Goal: Task Accomplishment & Management: Manage account settings

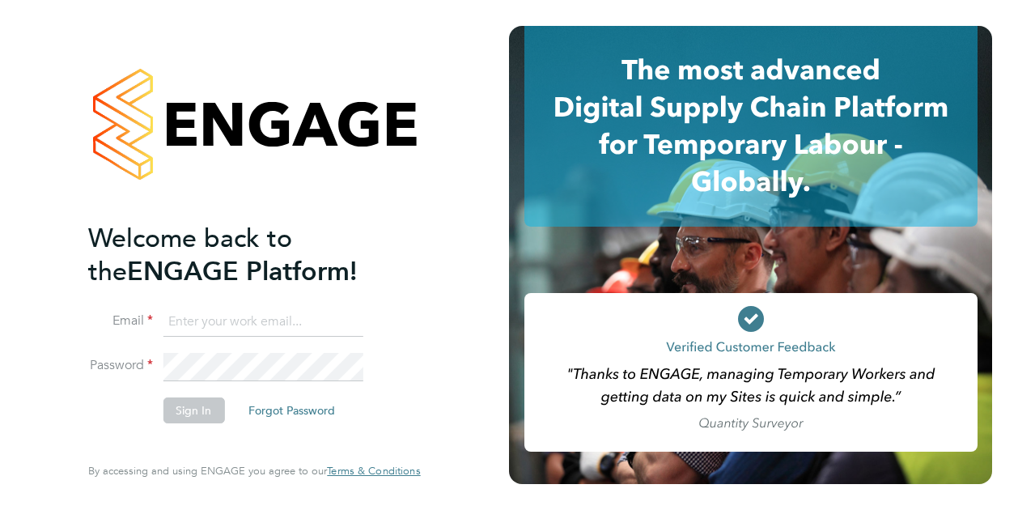
type input "[PERSON_NAME][EMAIL_ADDRESS][PERSON_NAME][DOMAIN_NAME]"
click at [417, 262] on div "Welcome back to the ENGAGE Platform! Email ian.walker@vistry.co.uk Password Sig…" at bounding box center [254, 252] width 332 height 452
click at [201, 404] on button "Sign In" at bounding box center [194, 411] width 62 height 26
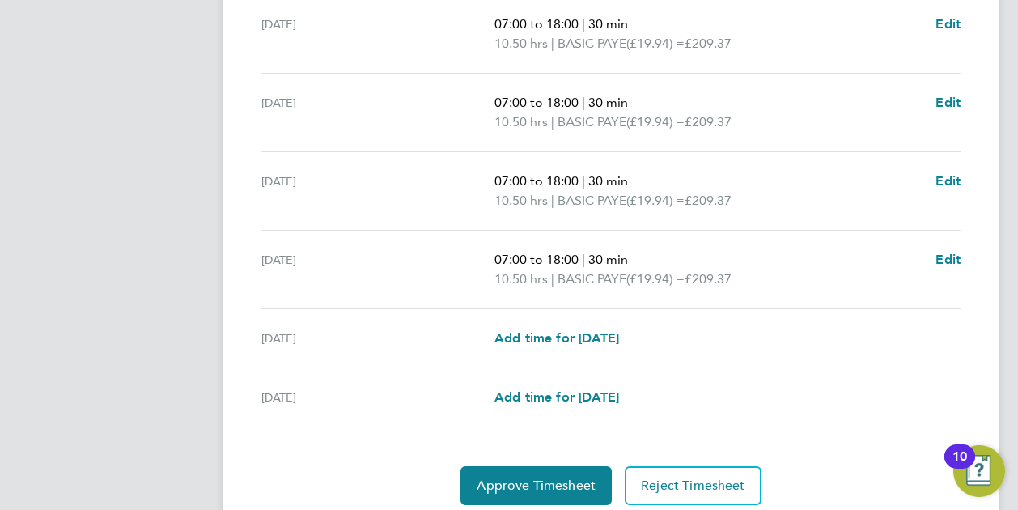
scroll to position [670, 0]
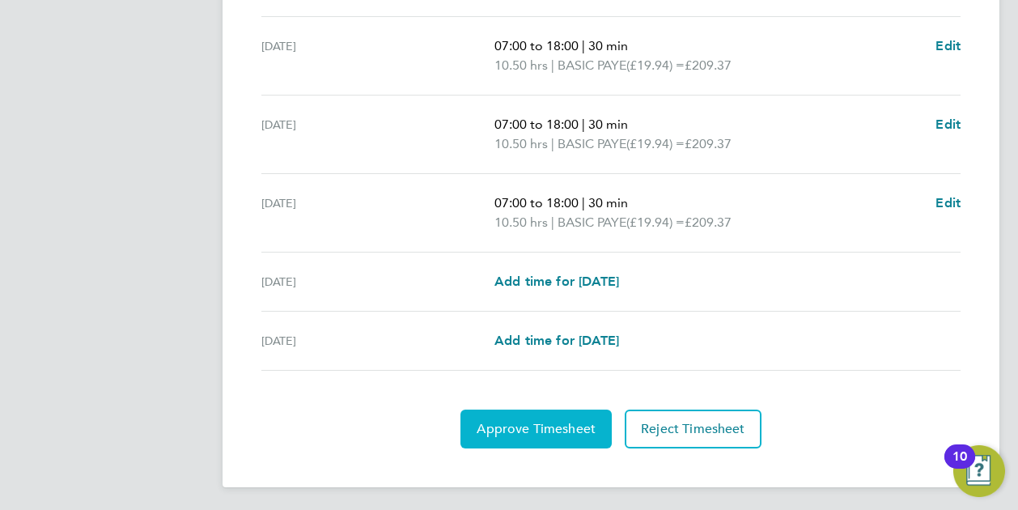
click at [517, 410] on button "Approve Timesheet" at bounding box center [536, 429] width 151 height 39
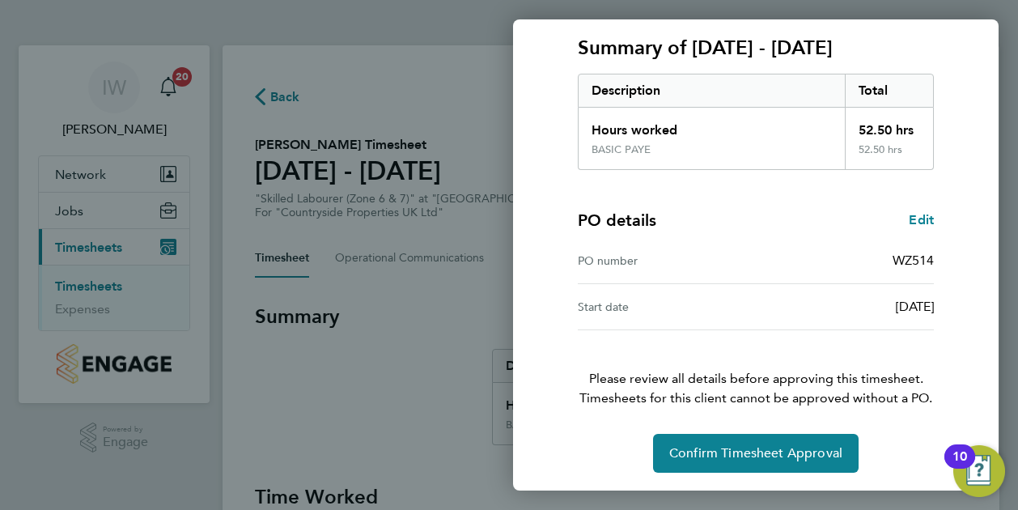
scroll to position [217, 0]
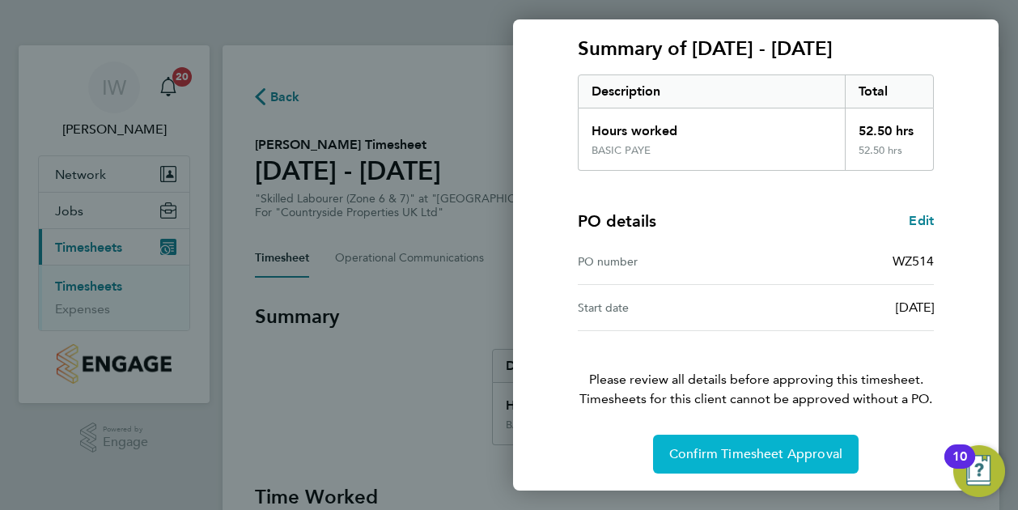
click at [771, 446] on span "Confirm Timesheet Approval" at bounding box center [756, 454] width 173 height 16
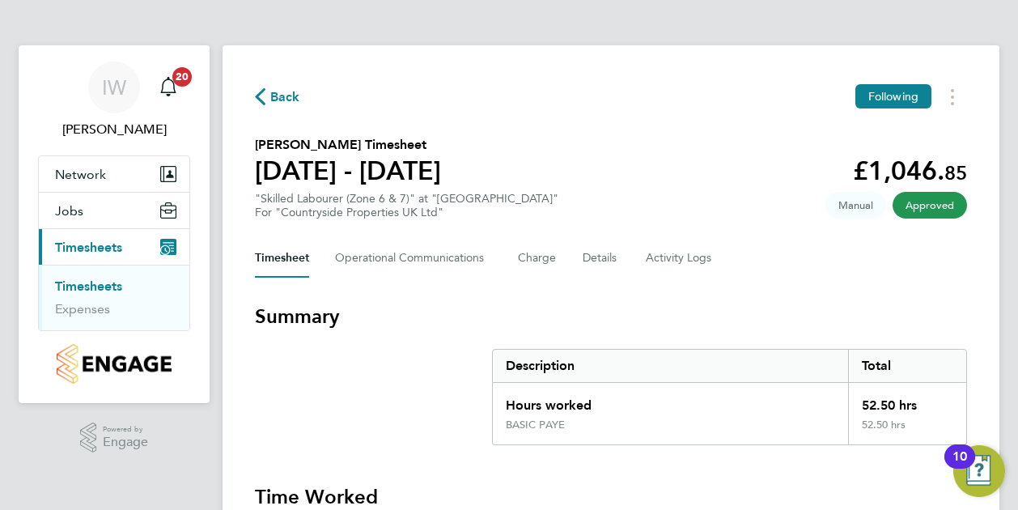
click at [110, 284] on link "Timesheets" at bounding box center [88, 286] width 67 height 15
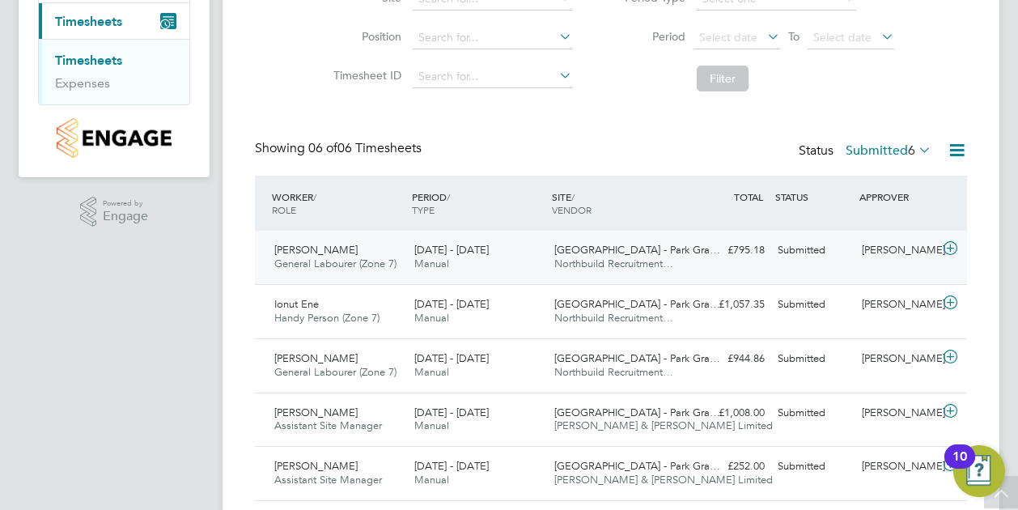
click at [376, 259] on span "General Labourer (Zone 7)" at bounding box center [335, 264] width 122 height 14
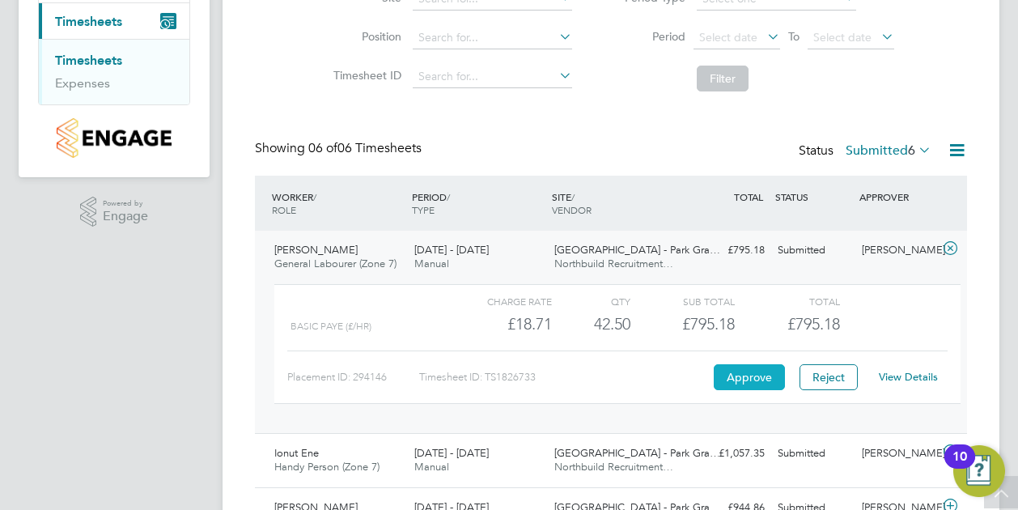
click at [763, 373] on button "Approve" at bounding box center [749, 377] width 71 height 26
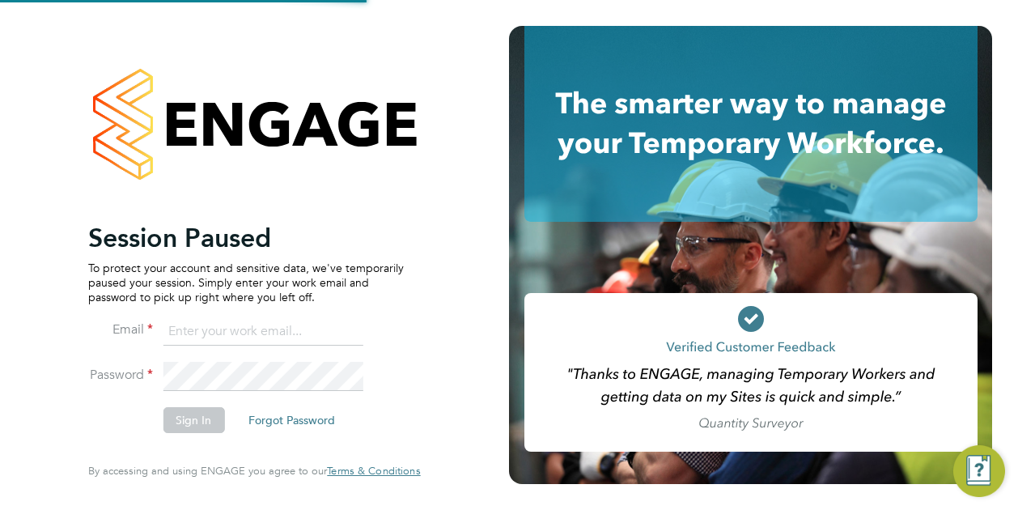
type input "[PERSON_NAME][EMAIL_ADDRESS][PERSON_NAME][DOMAIN_NAME]"
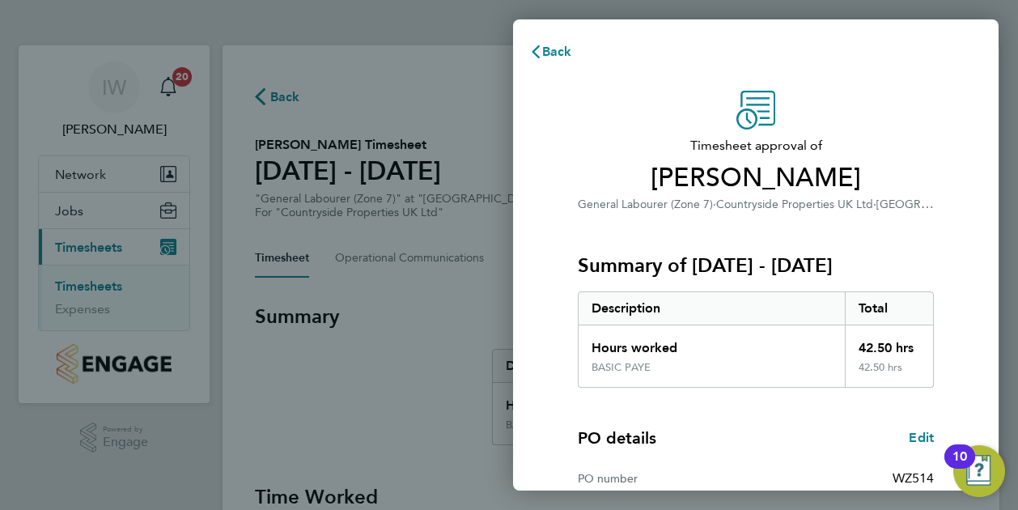
scroll to position [218, 0]
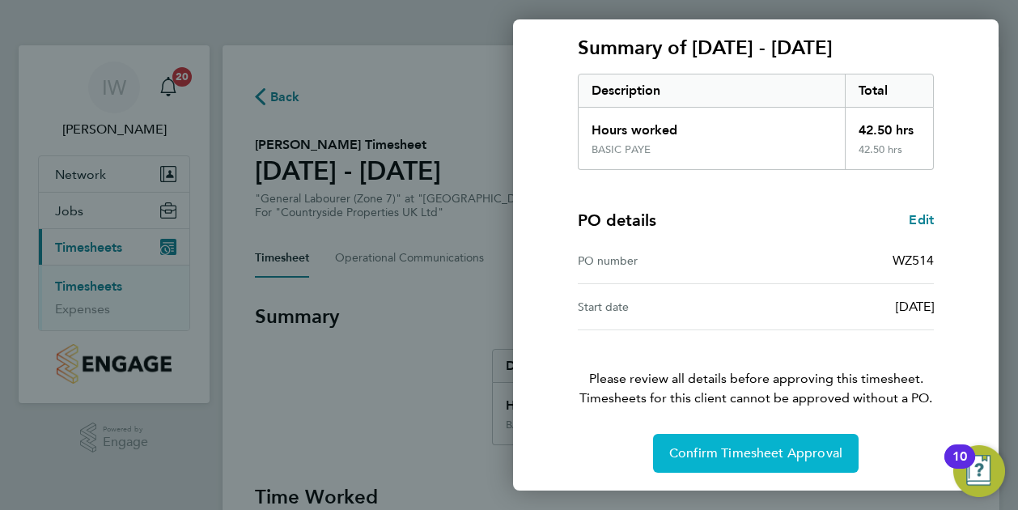
click at [750, 448] on span "Confirm Timesheet Approval" at bounding box center [756, 453] width 173 height 16
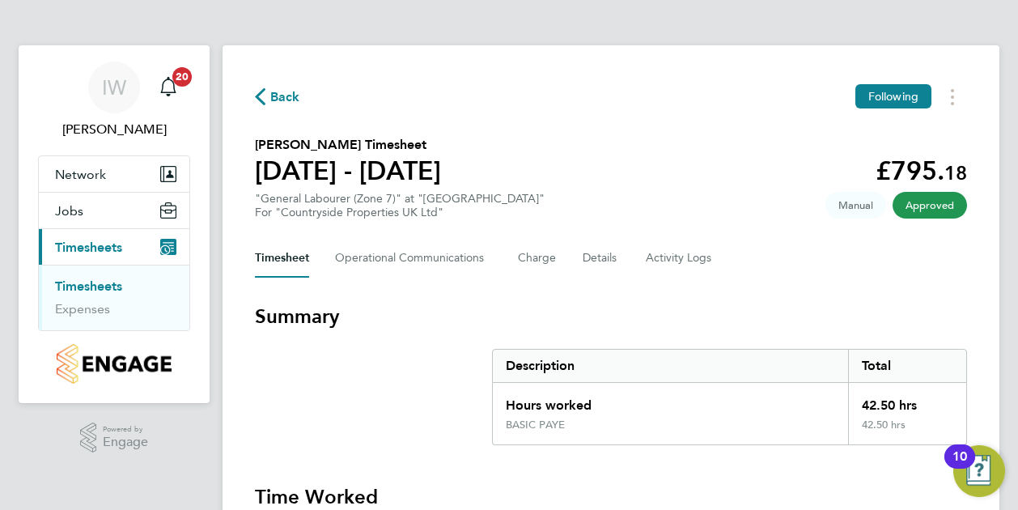
click at [117, 280] on link "Timesheets" at bounding box center [88, 286] width 67 height 15
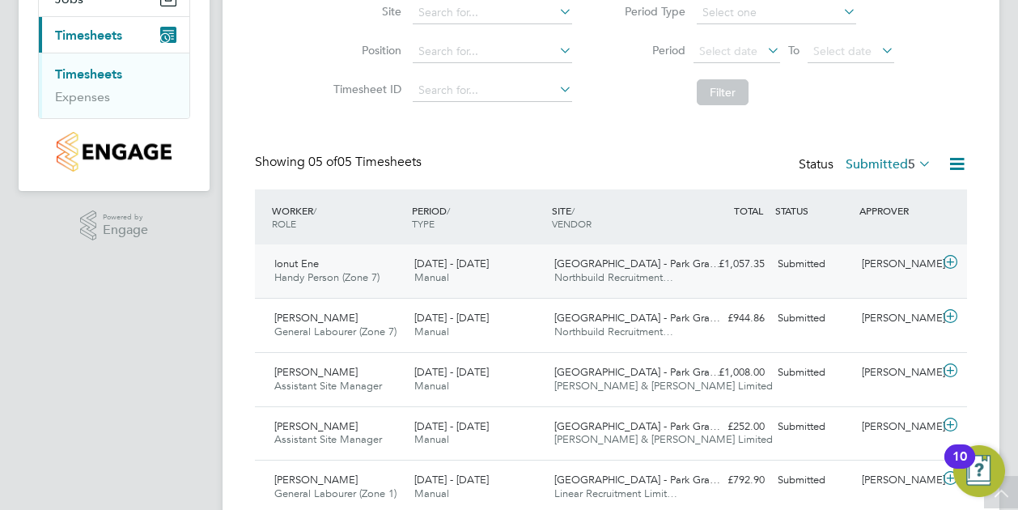
click at [355, 263] on div "Ionut Ene Handy Person (Zone 7) 15 - 21 Sep 2025" at bounding box center [338, 271] width 140 height 40
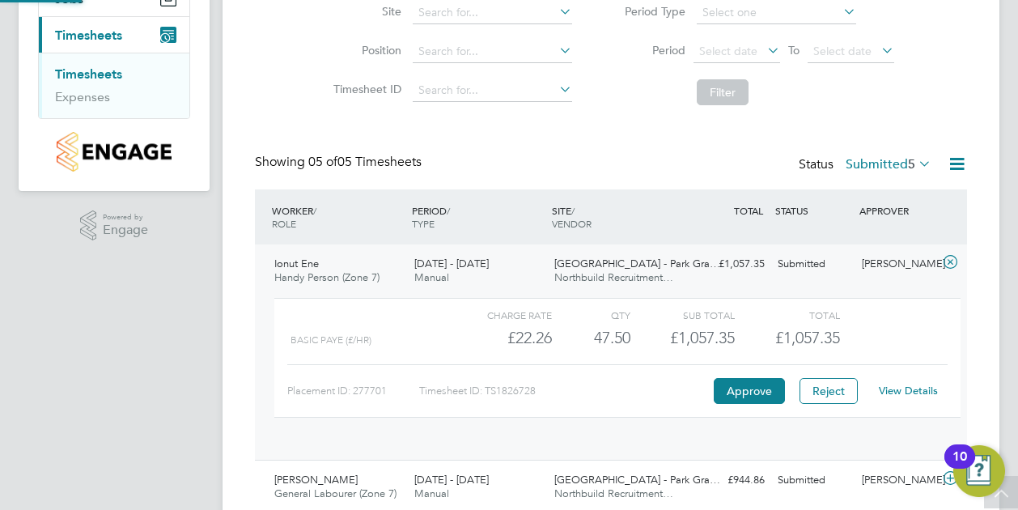
scroll to position [28, 158]
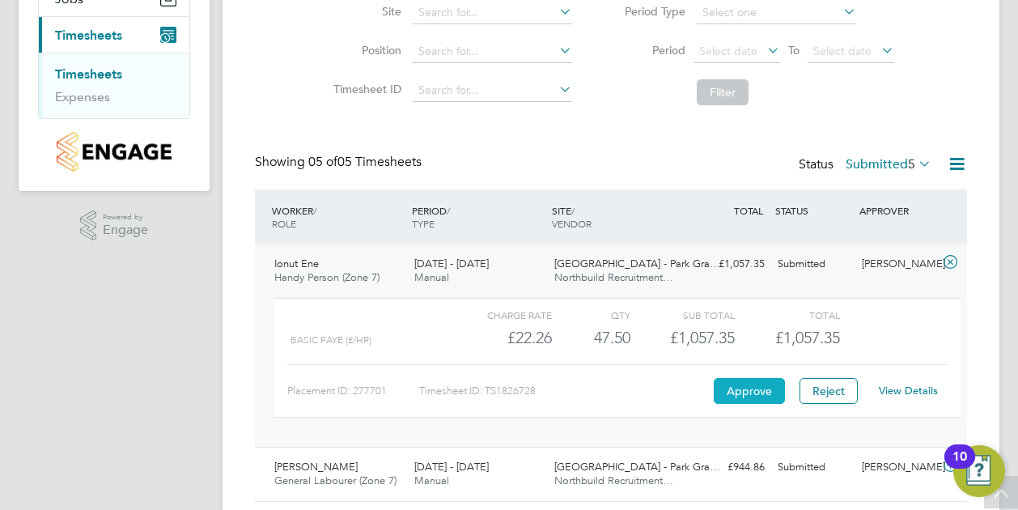
click at [754, 396] on button "Approve" at bounding box center [749, 391] width 71 height 26
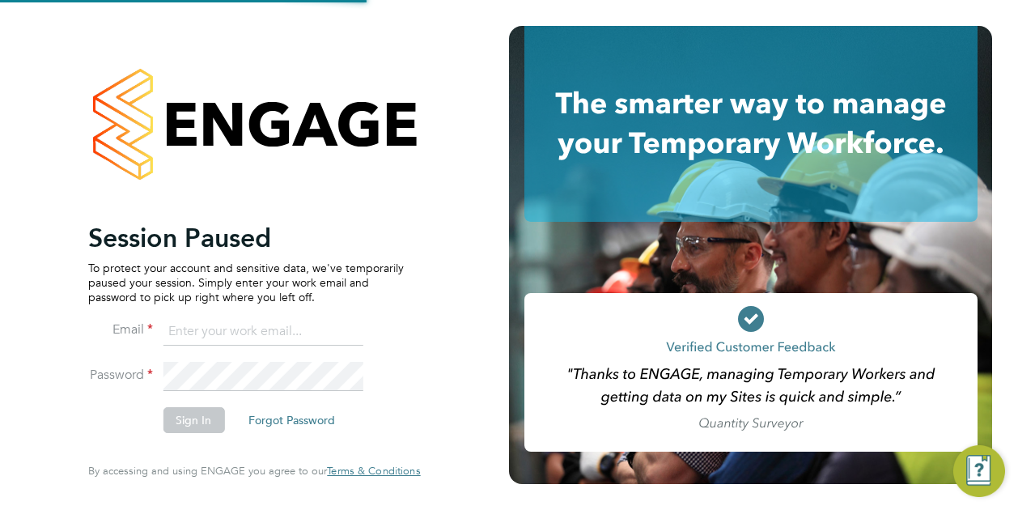
type input "[PERSON_NAME][EMAIL_ADDRESS][PERSON_NAME][DOMAIN_NAME]"
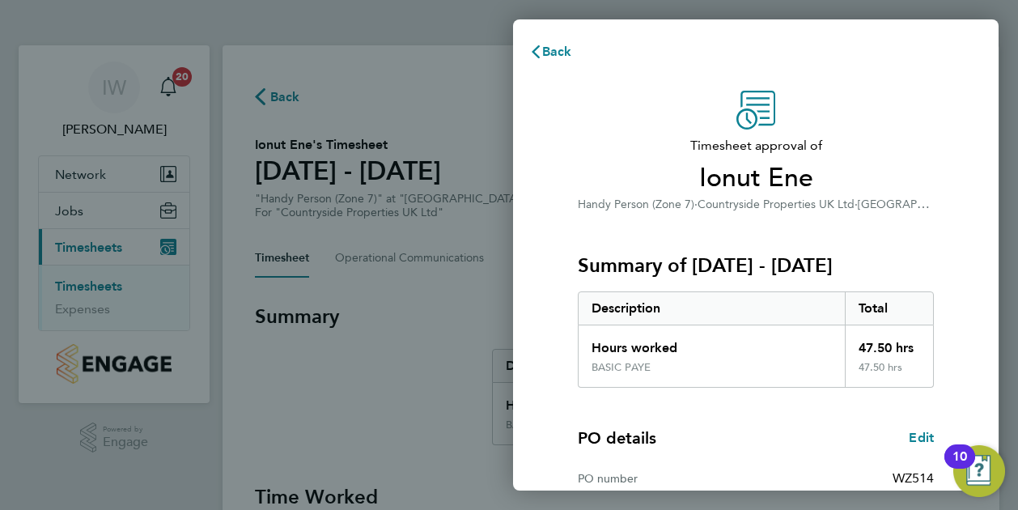
scroll to position [218, 0]
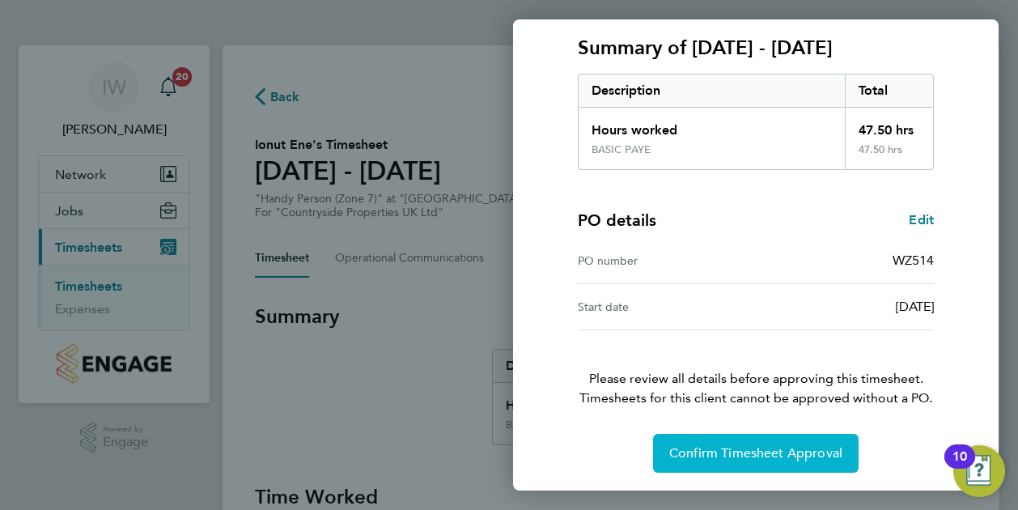
click at [699, 436] on button "Confirm Timesheet Approval" at bounding box center [756, 453] width 206 height 39
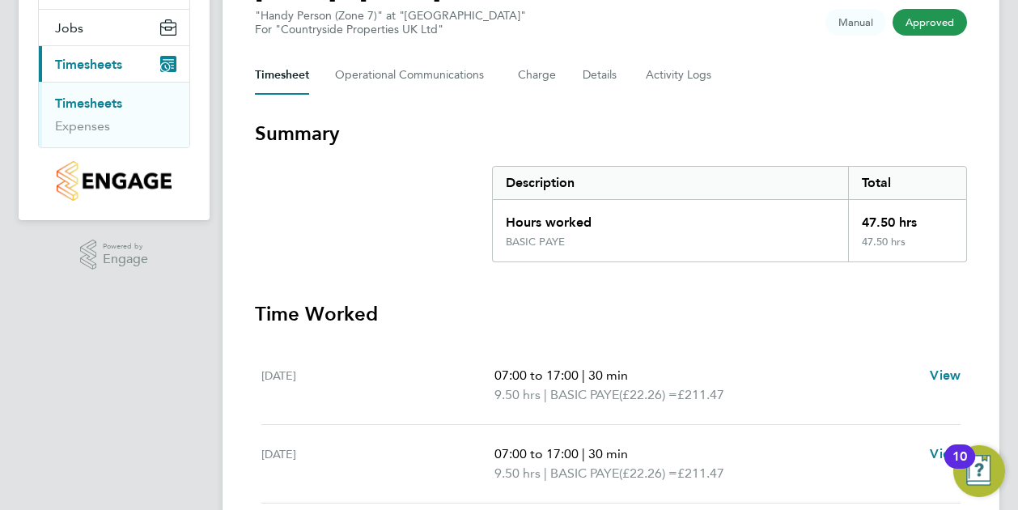
scroll to position [182, 0]
click at [115, 100] on link "Timesheets" at bounding box center [88, 103] width 67 height 15
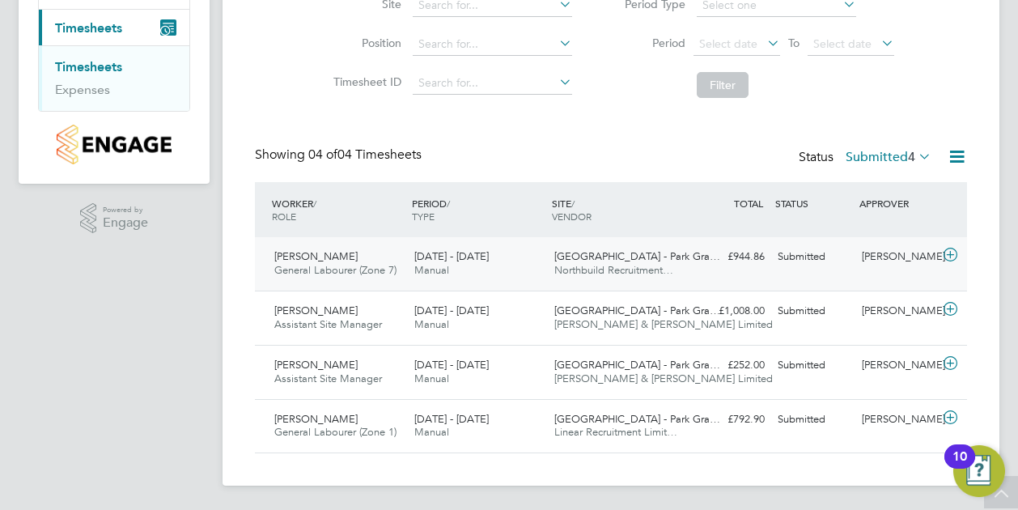
click at [462, 262] on div "15 - 21 Sep 2025 Manual" at bounding box center [478, 264] width 140 height 40
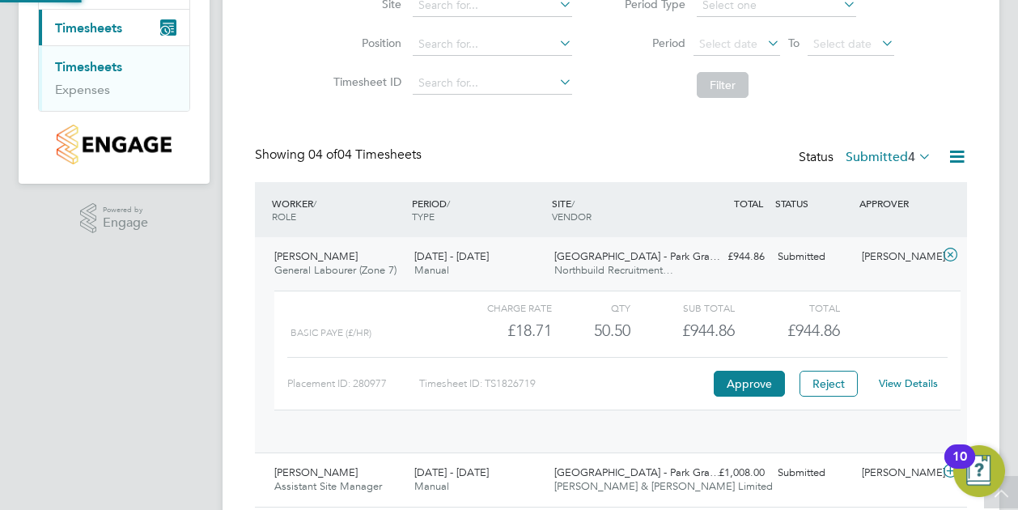
scroll to position [28, 158]
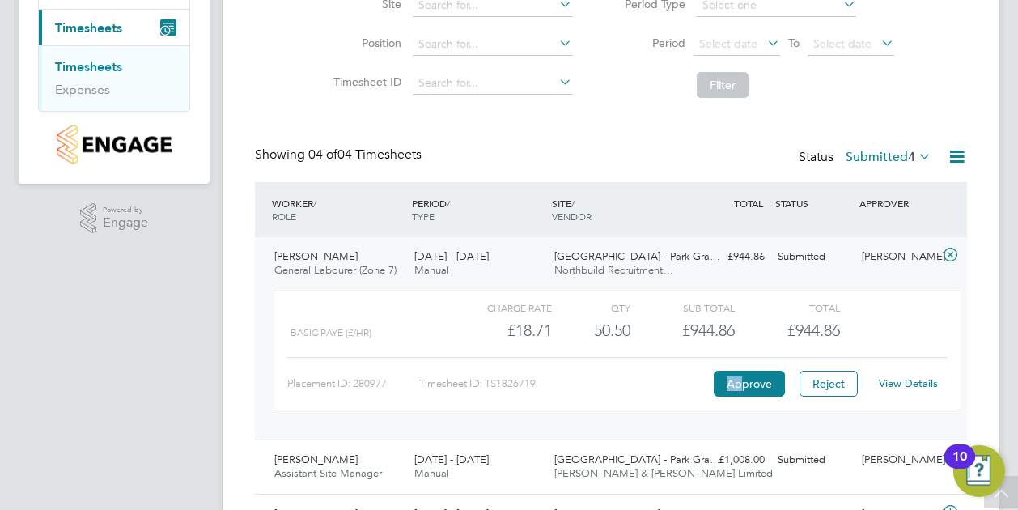
drag, startPoint x: 722, startPoint y: 387, endPoint x: 712, endPoint y: 393, distance: 11.2
click at [712, 393] on div "Approve" at bounding box center [749, 384] width 79 height 26
drag, startPoint x: 712, startPoint y: 393, endPoint x: 759, endPoint y: 380, distance: 47.9
click at [759, 380] on button "Approve" at bounding box center [749, 384] width 71 height 26
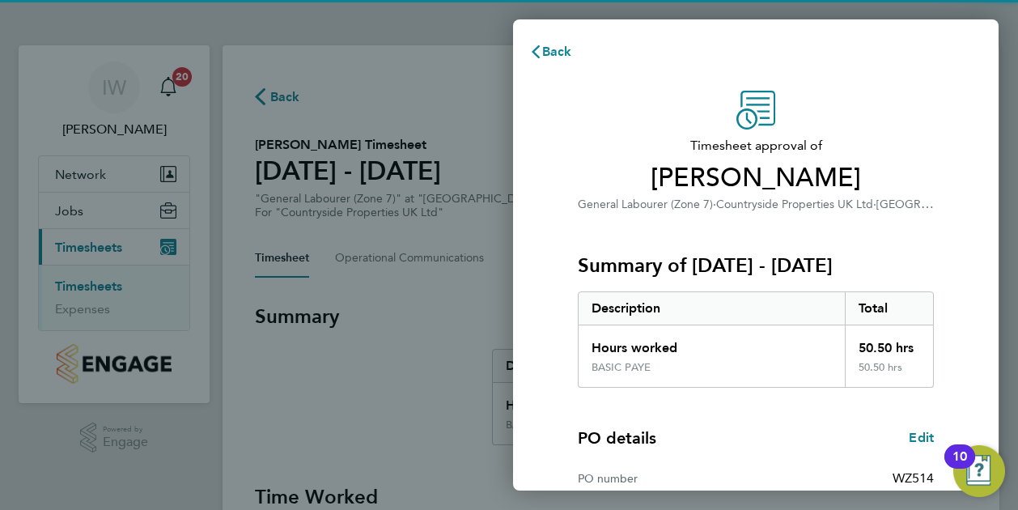
scroll to position [218, 0]
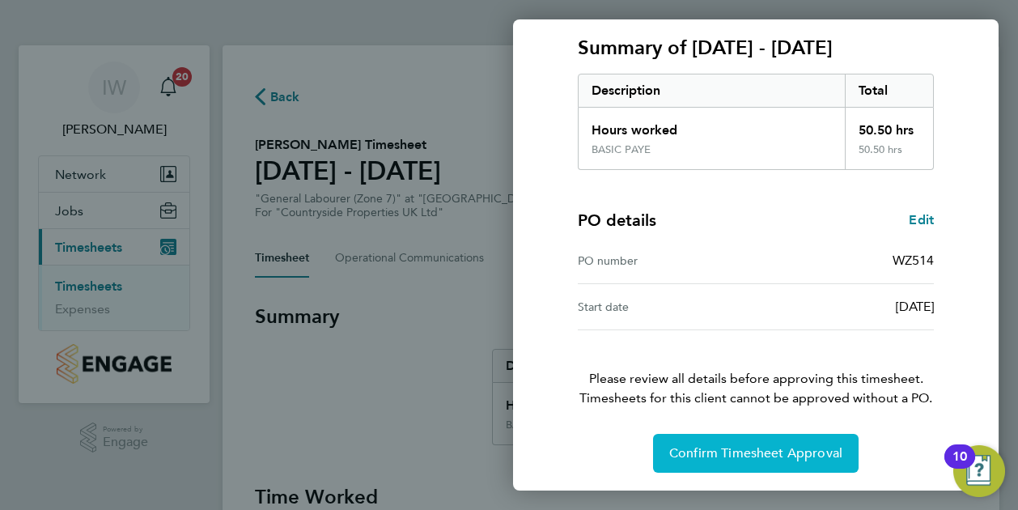
click at [738, 470] on button "Confirm Timesheet Approval" at bounding box center [756, 453] width 206 height 39
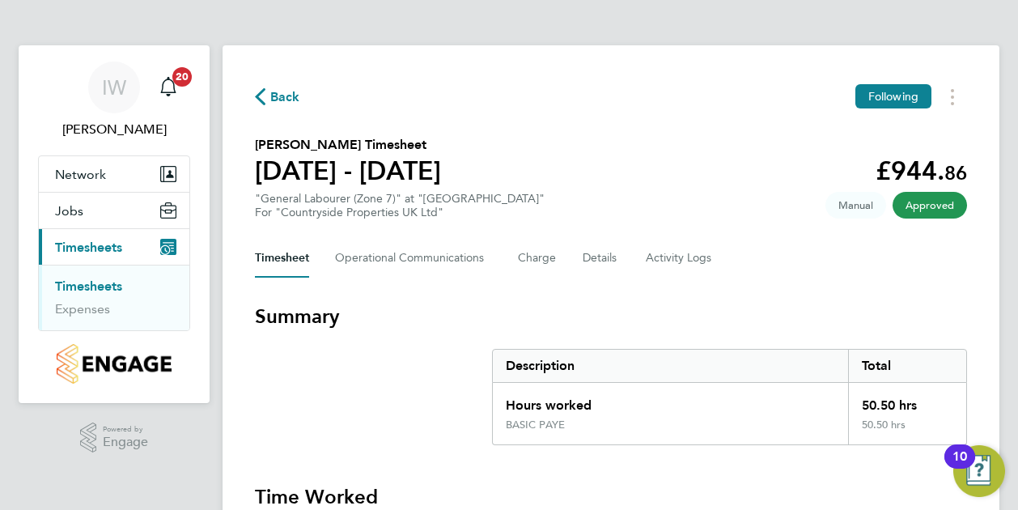
click at [108, 245] on span "Timesheets" at bounding box center [88, 247] width 67 height 15
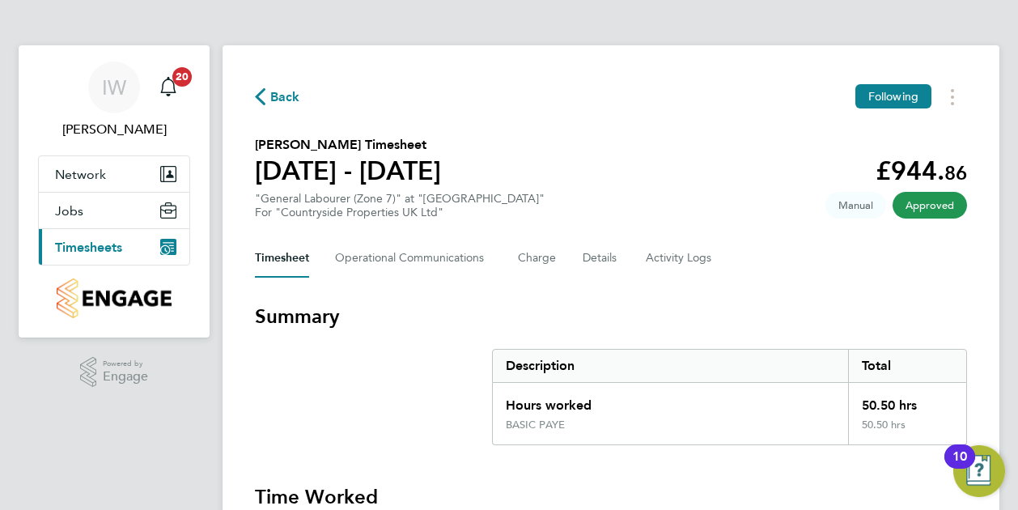
click at [108, 245] on span "Timesheets" at bounding box center [88, 247] width 67 height 15
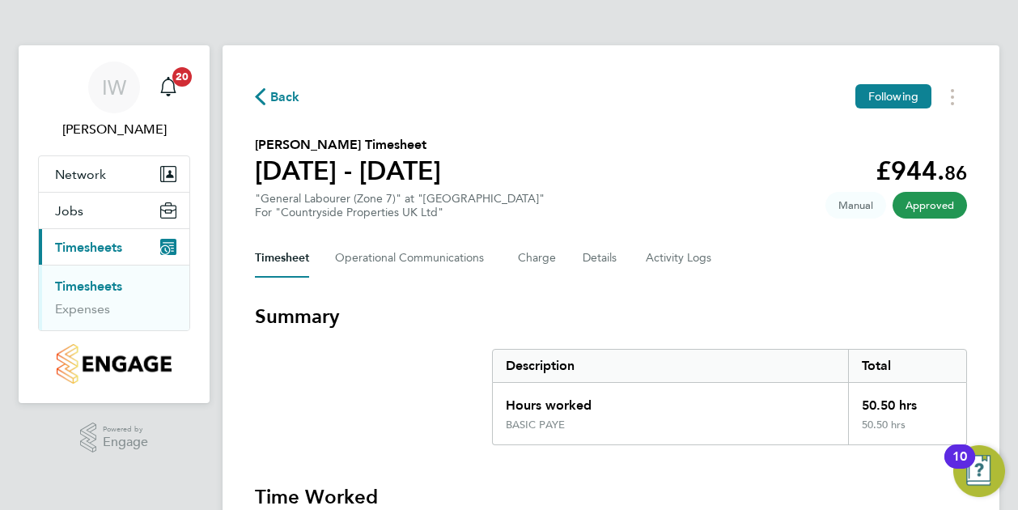
click at [106, 279] on link "Timesheets" at bounding box center [88, 286] width 67 height 15
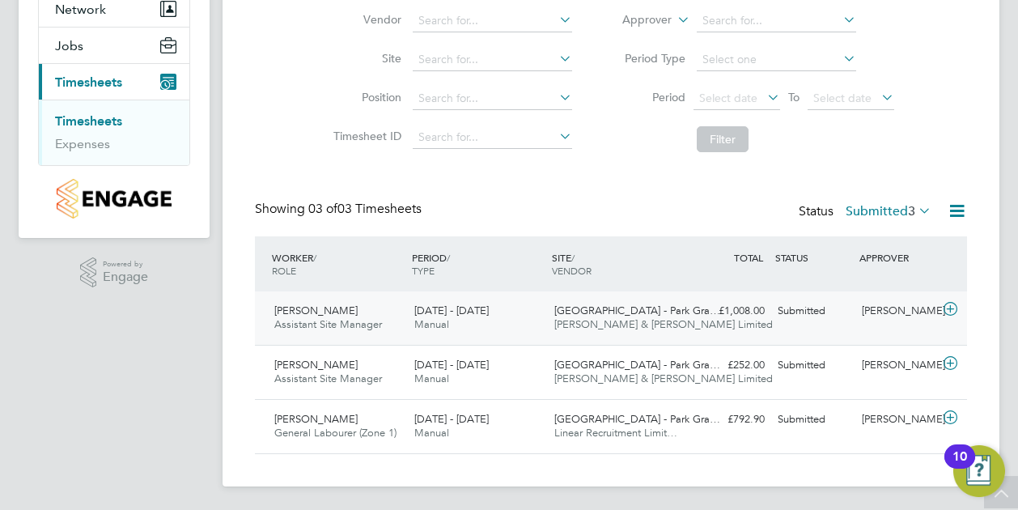
click at [292, 310] on span "Ryan Kelly" at bounding box center [315, 311] width 83 height 14
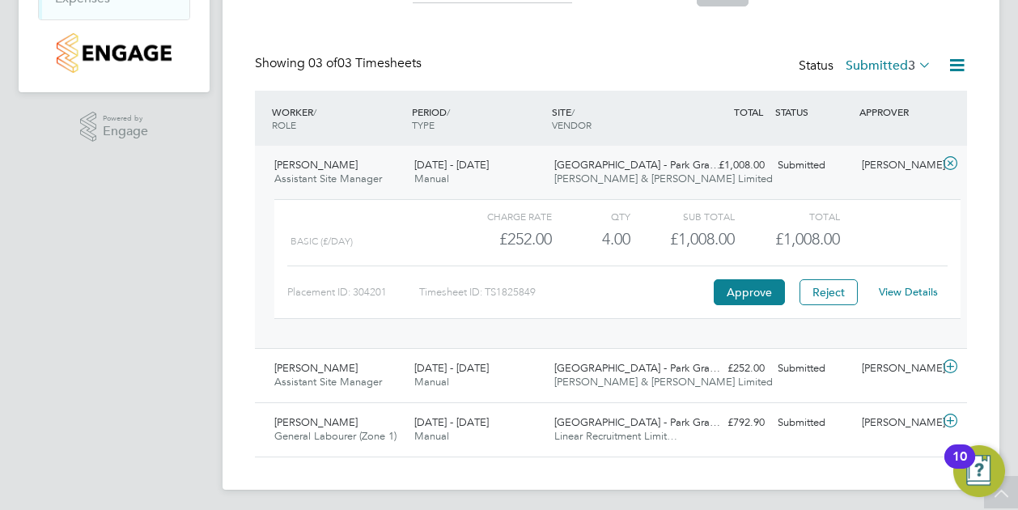
scroll to position [314, 0]
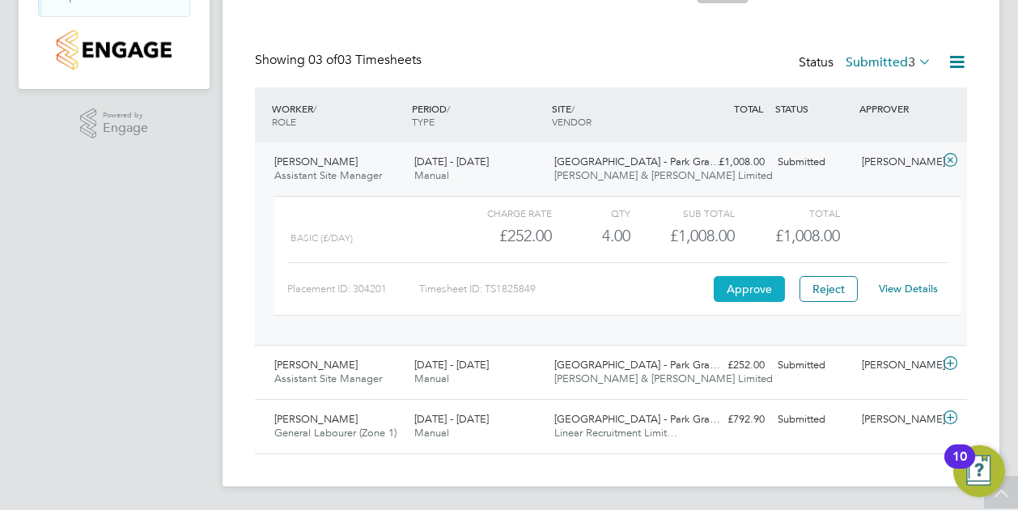
click at [765, 291] on button "Approve" at bounding box center [749, 289] width 71 height 26
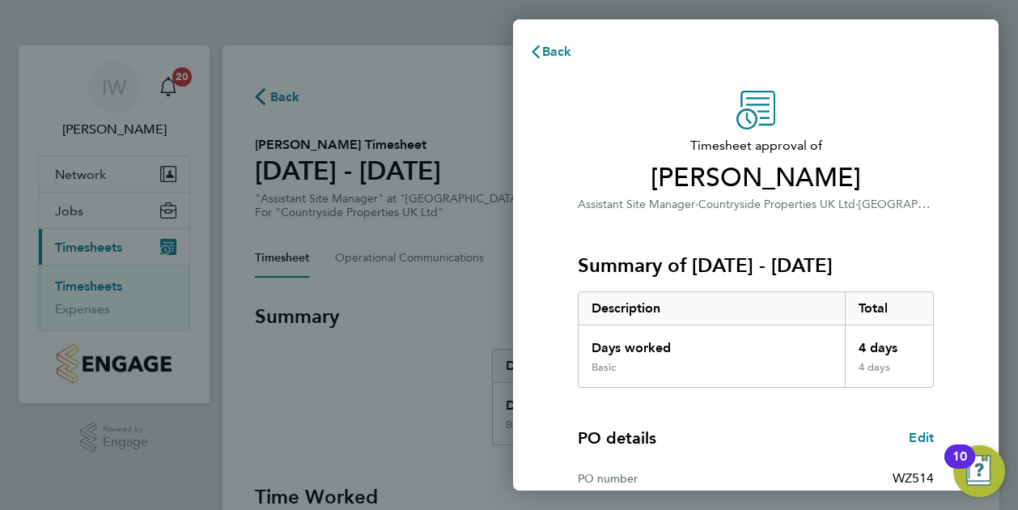
scroll to position [218, 0]
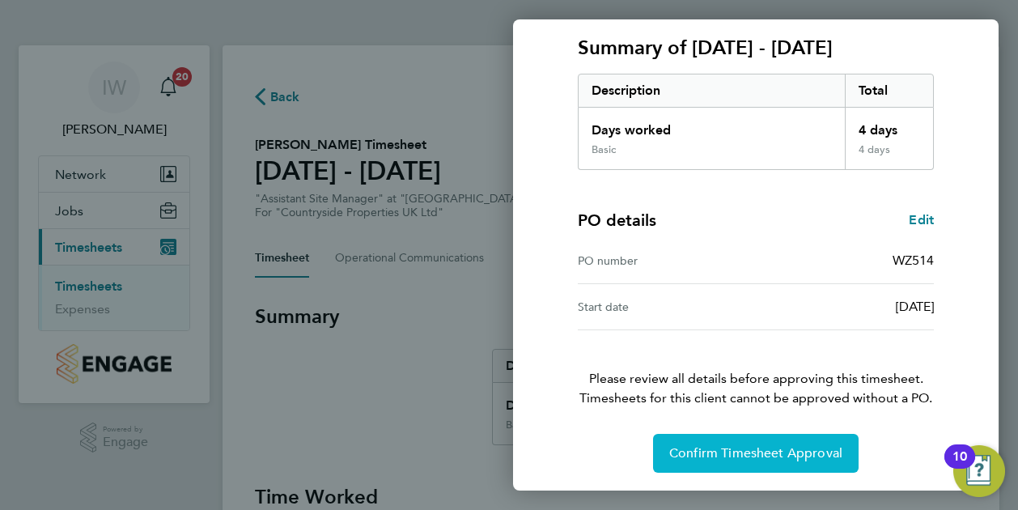
click at [669, 447] on button "Confirm Timesheet Approval" at bounding box center [756, 453] width 206 height 39
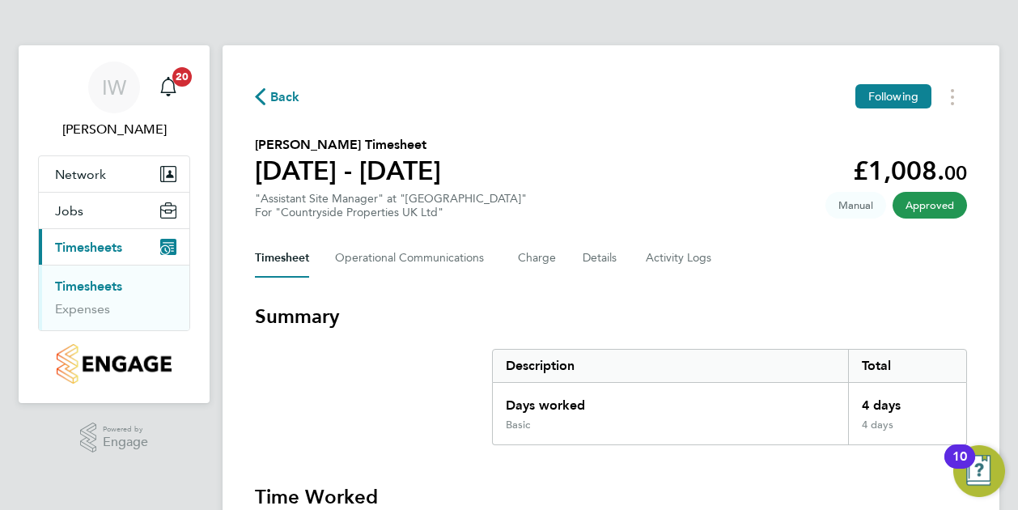
click at [57, 247] on span "Timesheets" at bounding box center [88, 247] width 67 height 15
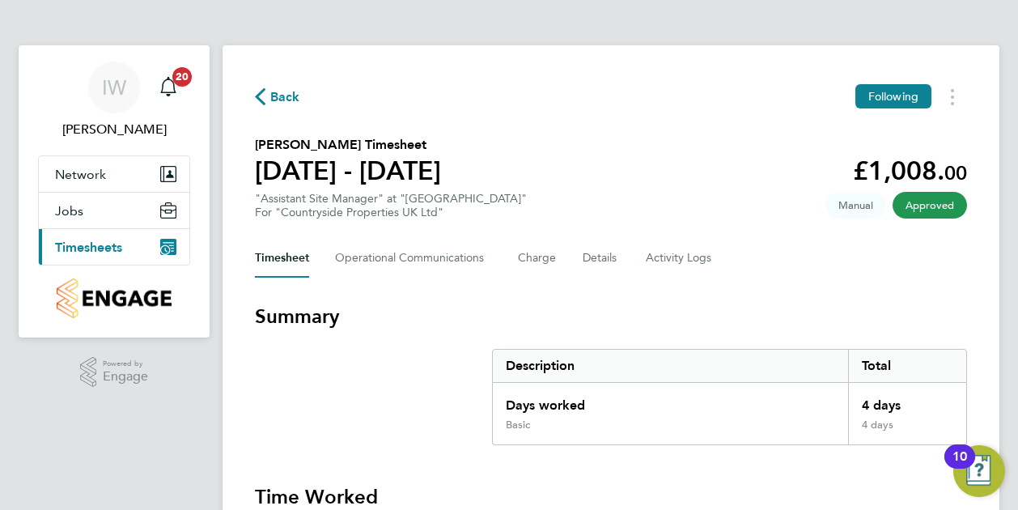
click at [57, 247] on span "Timesheets" at bounding box center [88, 247] width 67 height 15
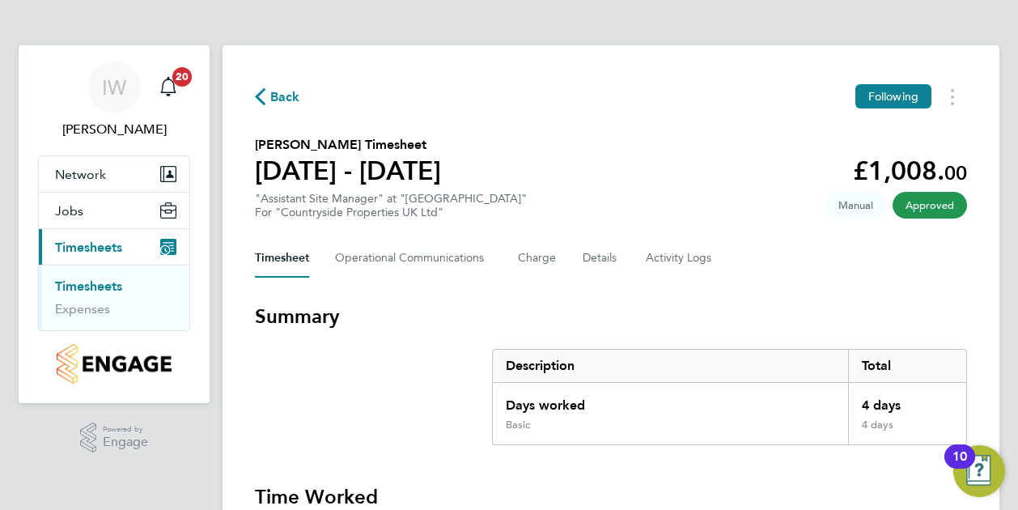
click at [108, 283] on link "Timesheets" at bounding box center [88, 286] width 67 height 15
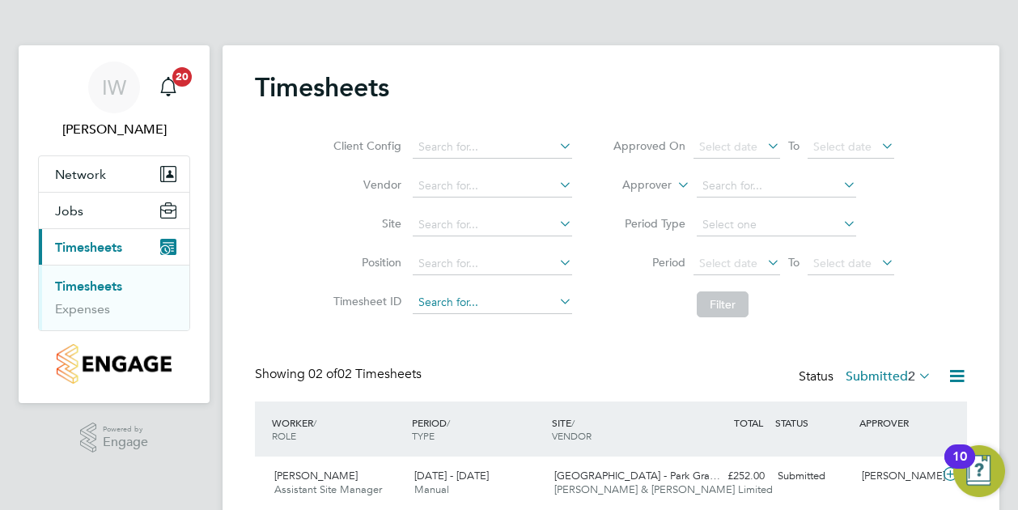
scroll to position [112, 0]
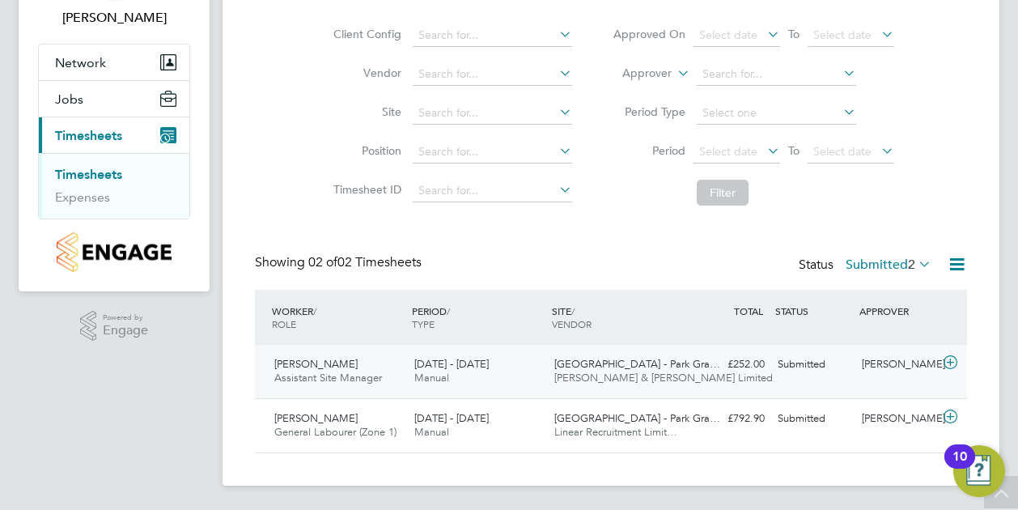
click at [360, 359] on div "Russell Carragher Assistant Site Manager 15 - 21 Sep 2025" at bounding box center [338, 371] width 140 height 40
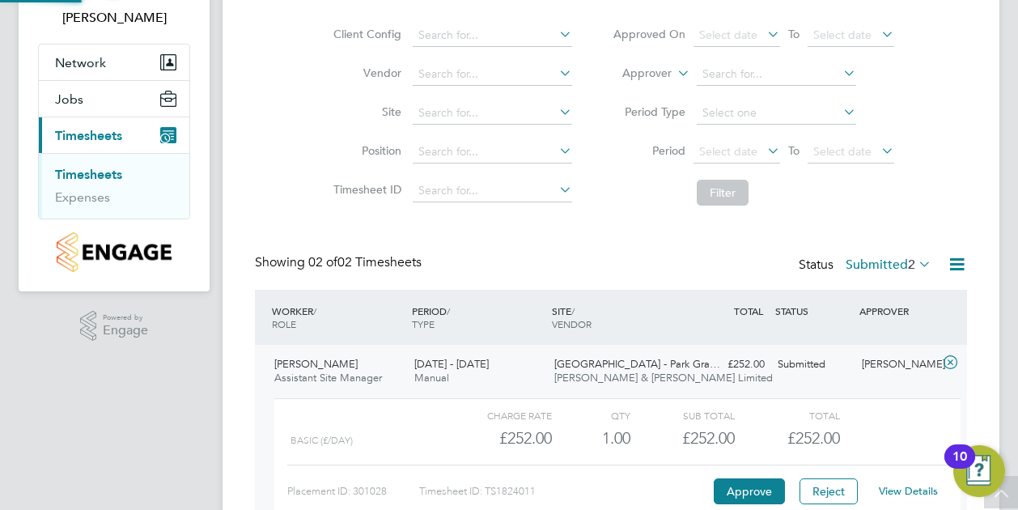
scroll to position [28, 158]
click at [768, 491] on button "Approve" at bounding box center [749, 491] width 71 height 26
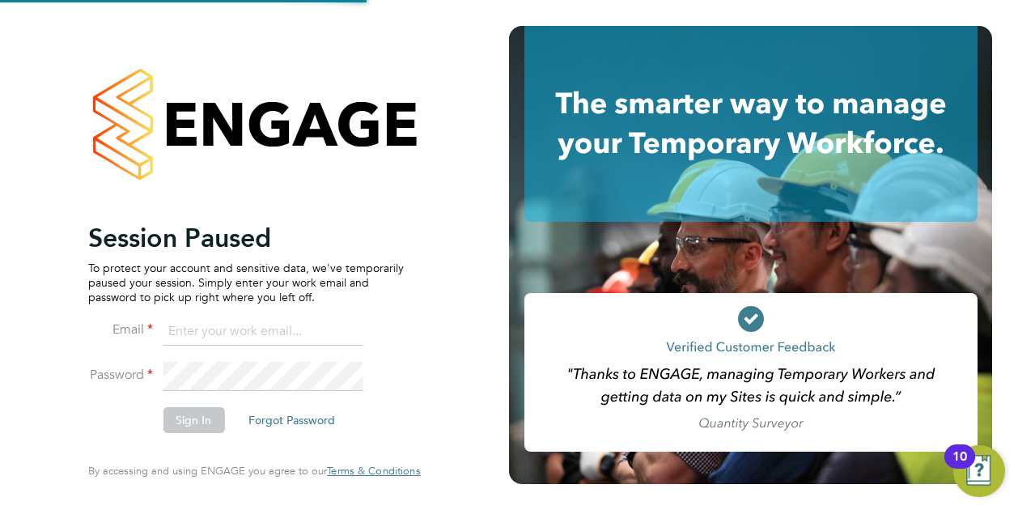
type input "[PERSON_NAME][EMAIL_ADDRESS][PERSON_NAME][DOMAIN_NAME]"
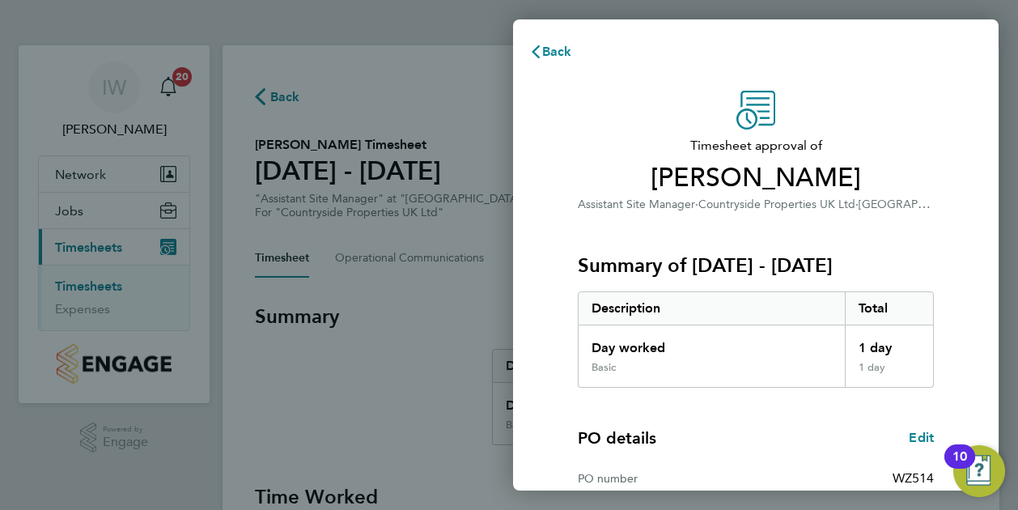
scroll to position [218, 0]
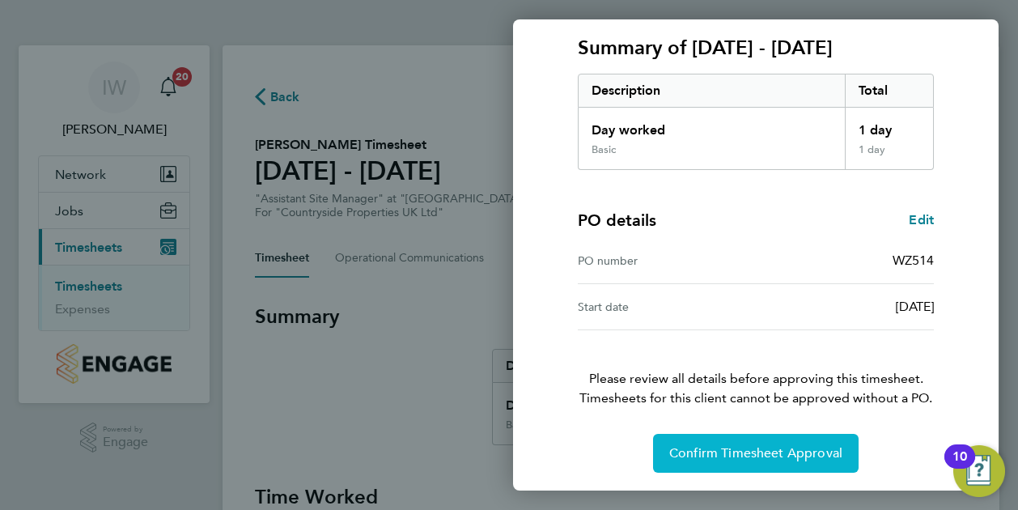
click at [732, 445] on span "Confirm Timesheet Approval" at bounding box center [756, 453] width 173 height 16
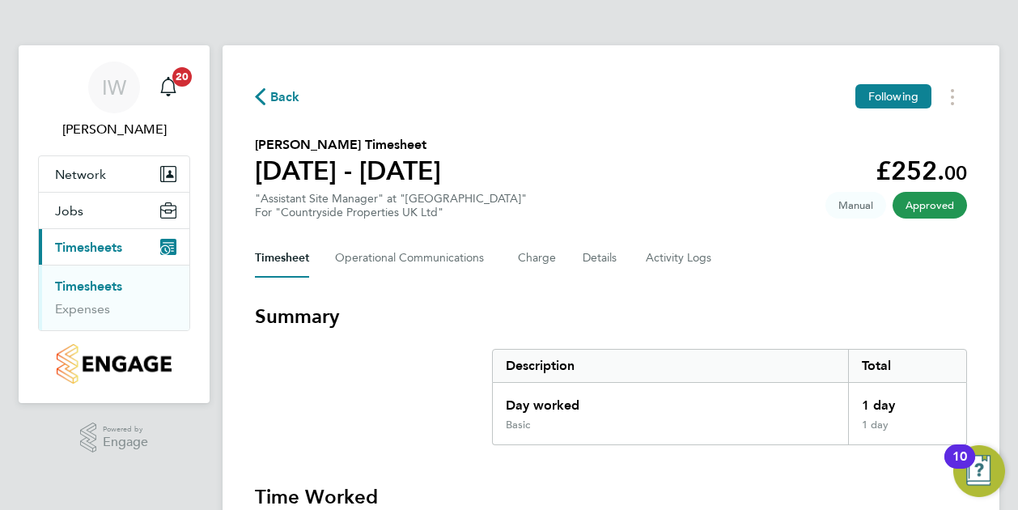
click at [109, 242] on span "Timesheets" at bounding box center [88, 247] width 67 height 15
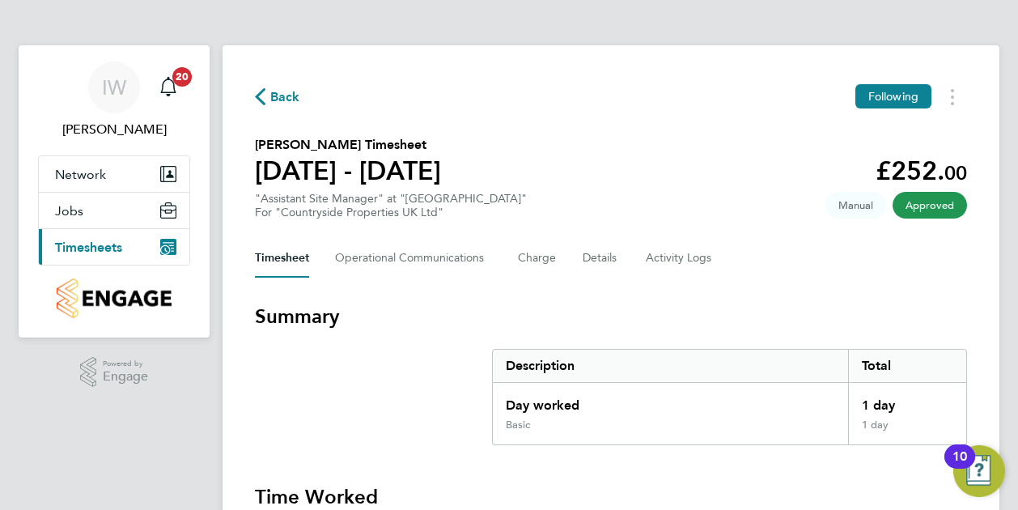
click at [97, 247] on span "Timesheets" at bounding box center [88, 247] width 67 height 15
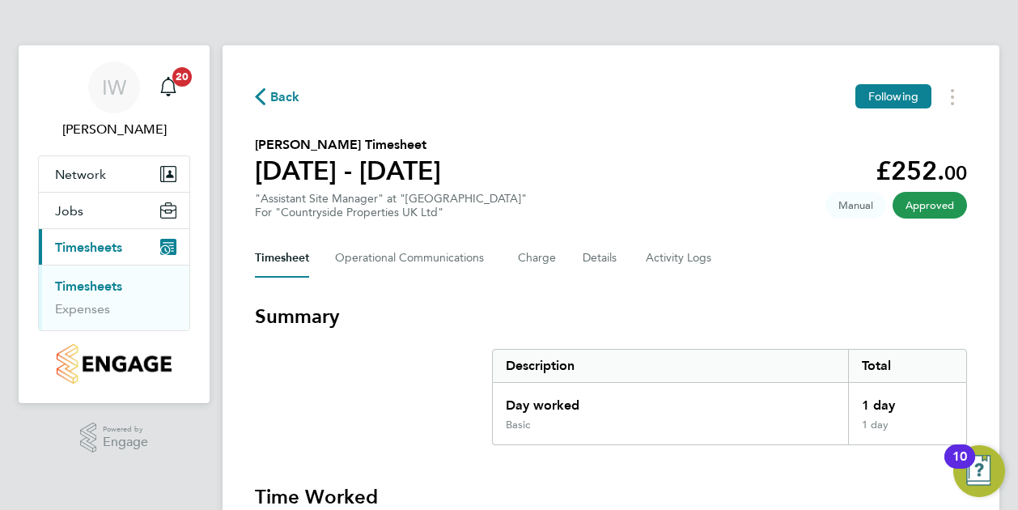
click at [98, 286] on link "Timesheets" at bounding box center [88, 286] width 67 height 15
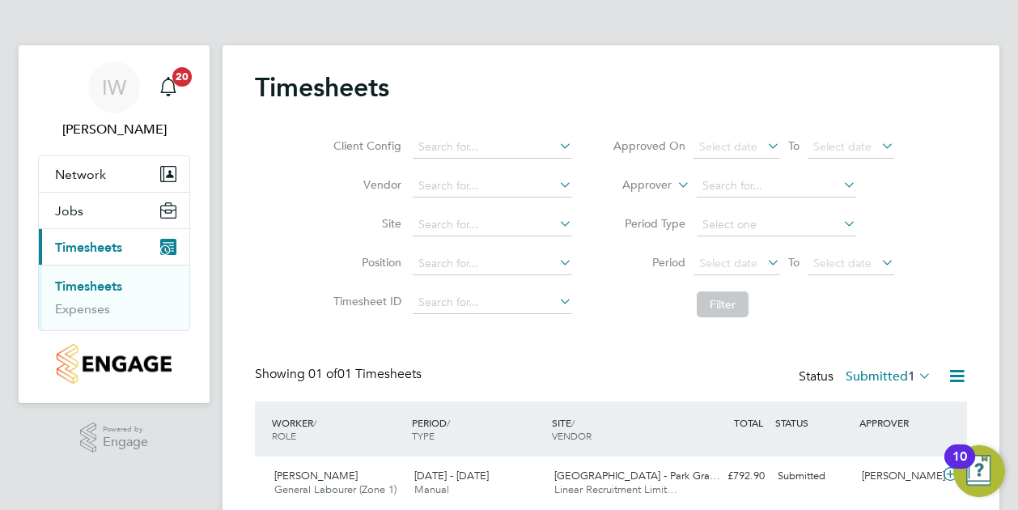
scroll to position [58, 0]
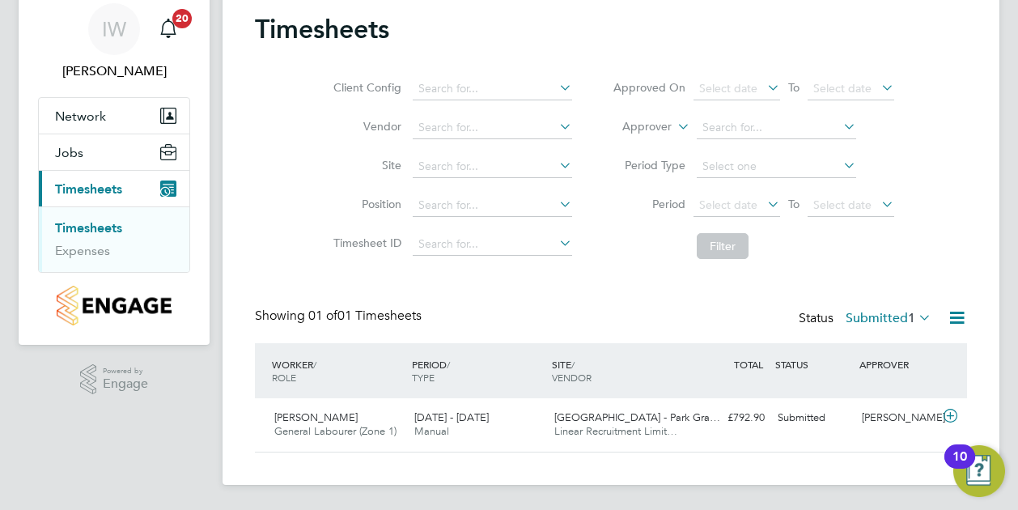
click at [601, 231] on li "Filter" at bounding box center [754, 246] width 322 height 42
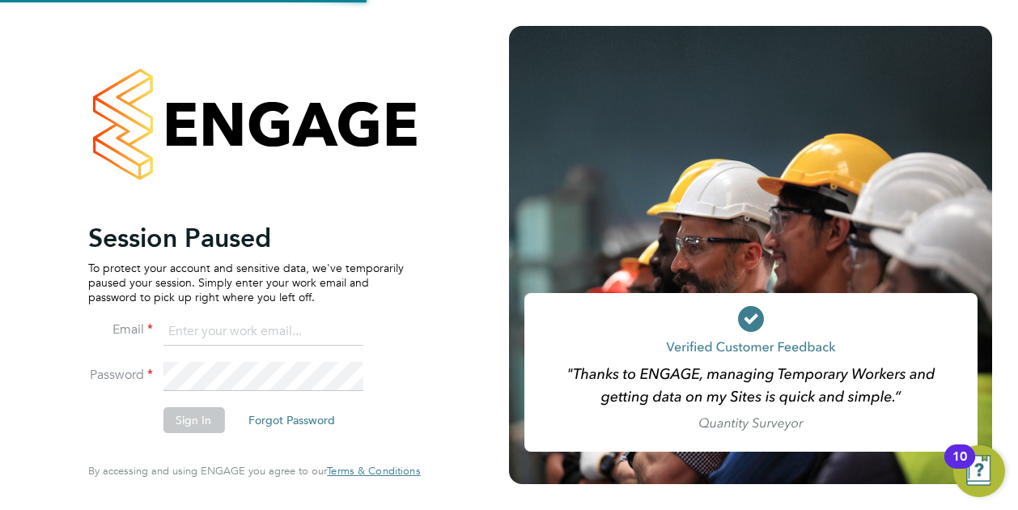
type input "[PERSON_NAME][EMAIL_ADDRESS][PERSON_NAME][DOMAIN_NAME]"
